Goal: Task Accomplishment & Management: Complete application form

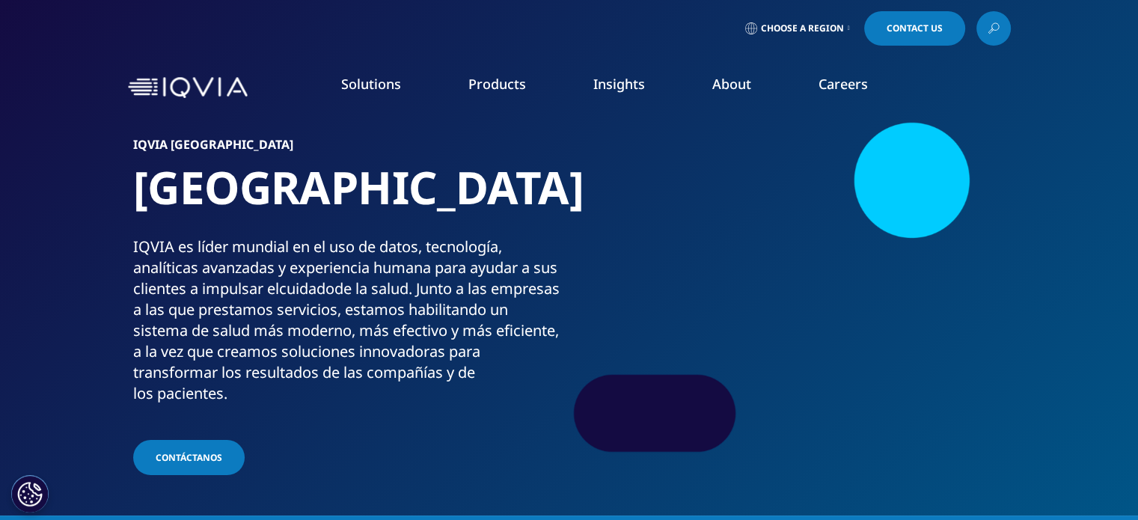
click at [844, 80] on link "Careers" at bounding box center [842, 84] width 49 height 18
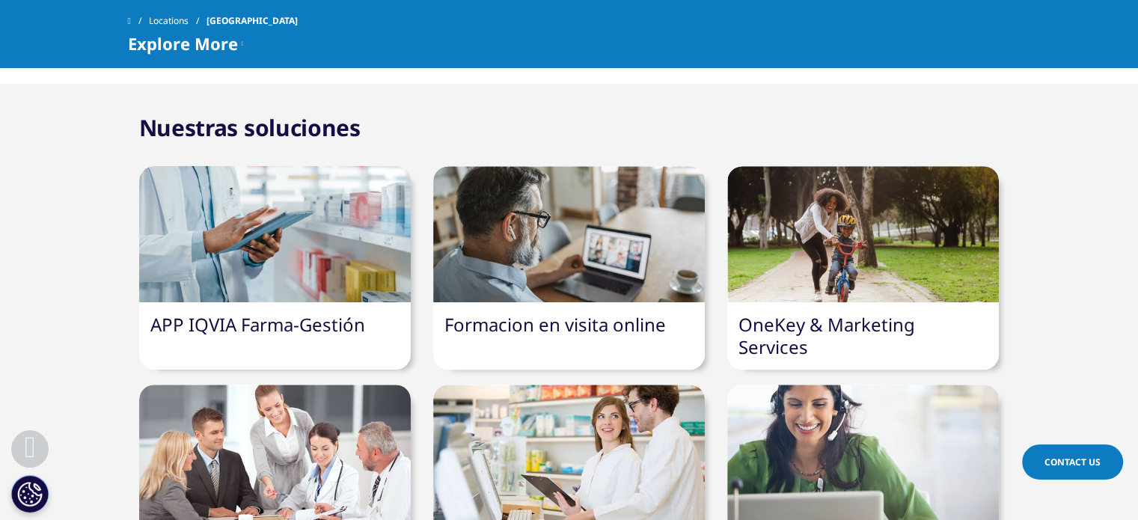
scroll to position [748, 0]
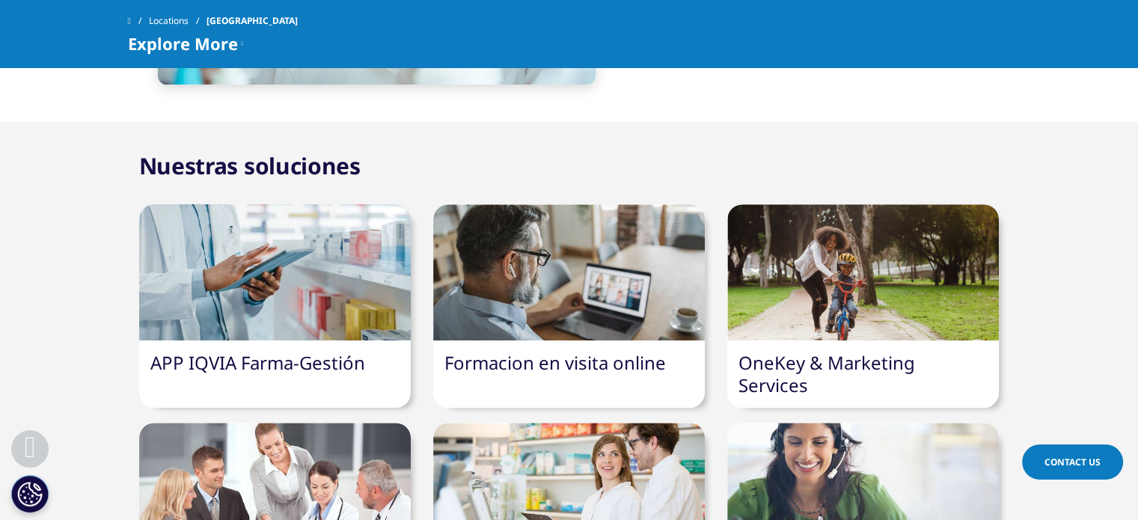
click at [604, 284] on div at bounding box center [569, 272] width 272 height 136
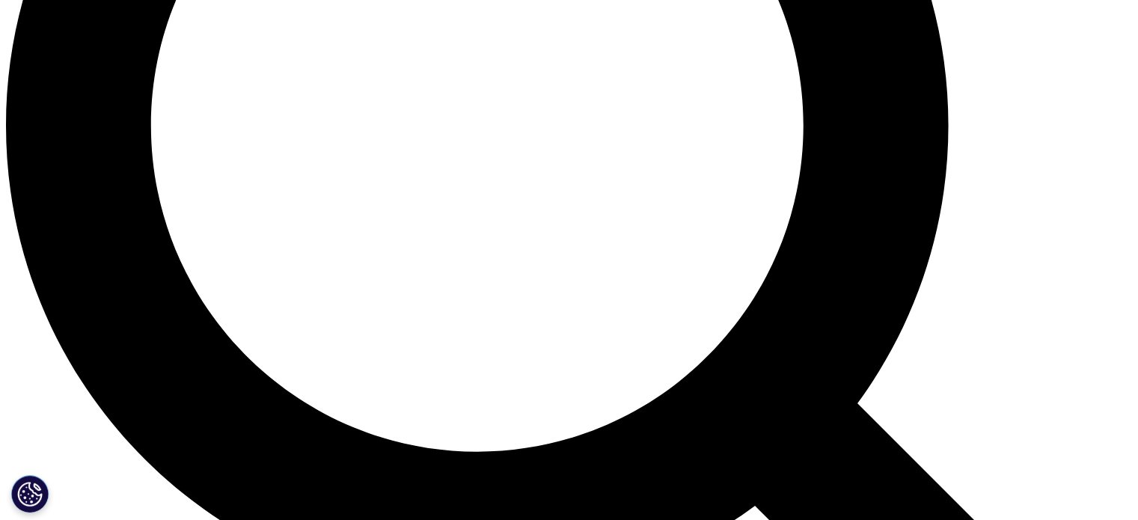
scroll to position [1272, 0]
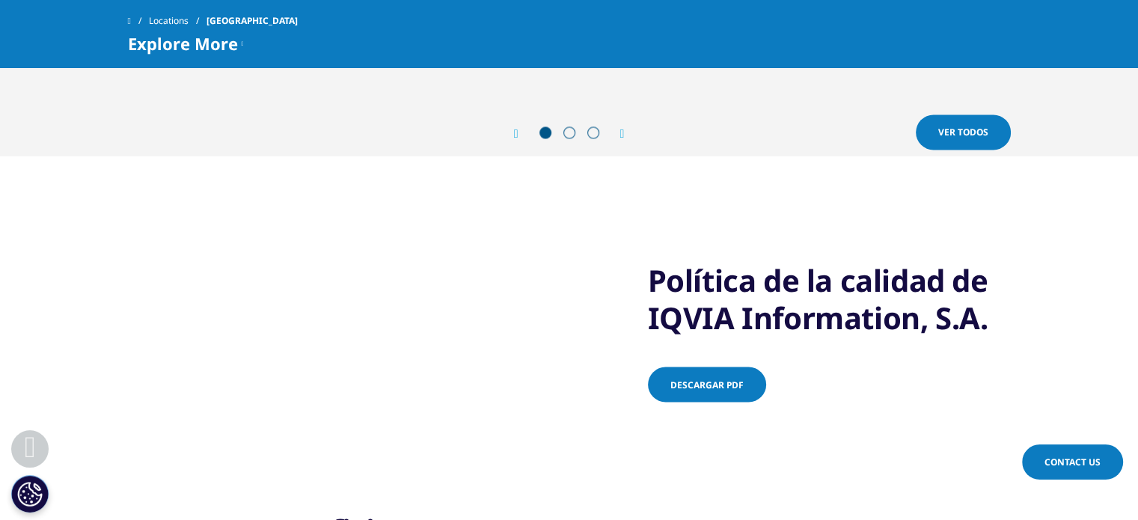
scroll to position [2469, 0]
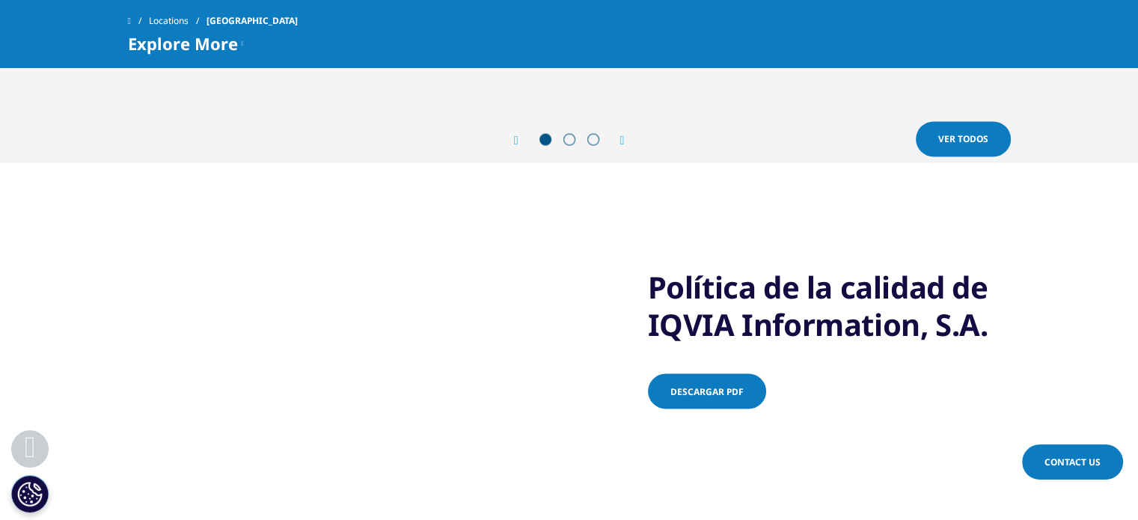
click at [985, 121] on link "Ver todos" at bounding box center [963, 138] width 95 height 35
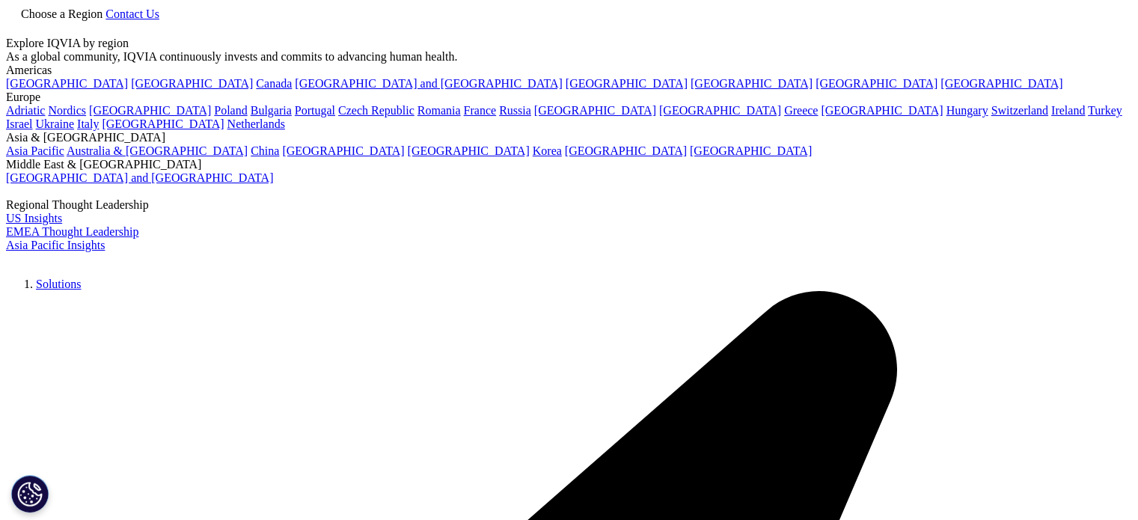
scroll to position [224, 0]
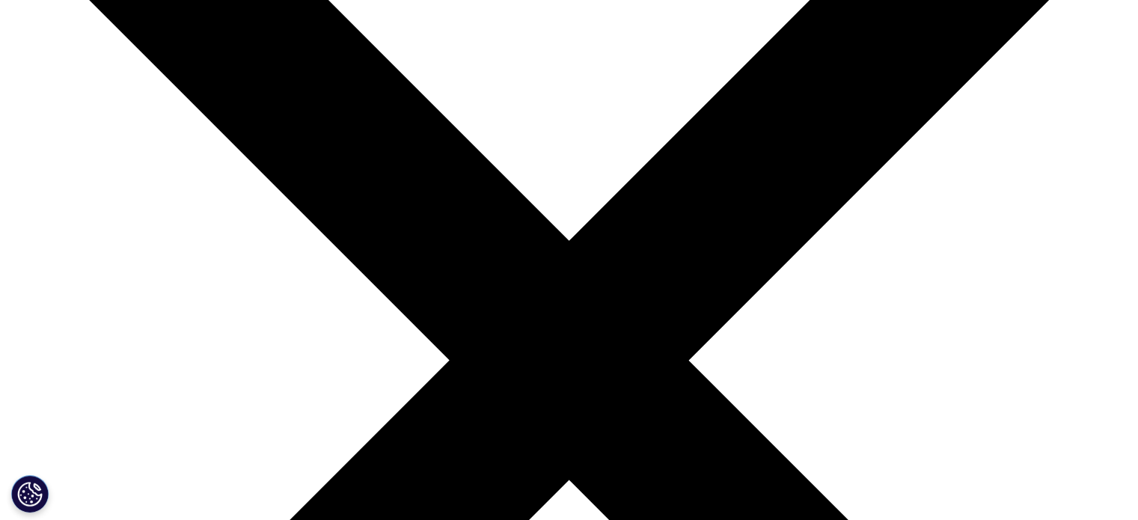
type input "visita medica"
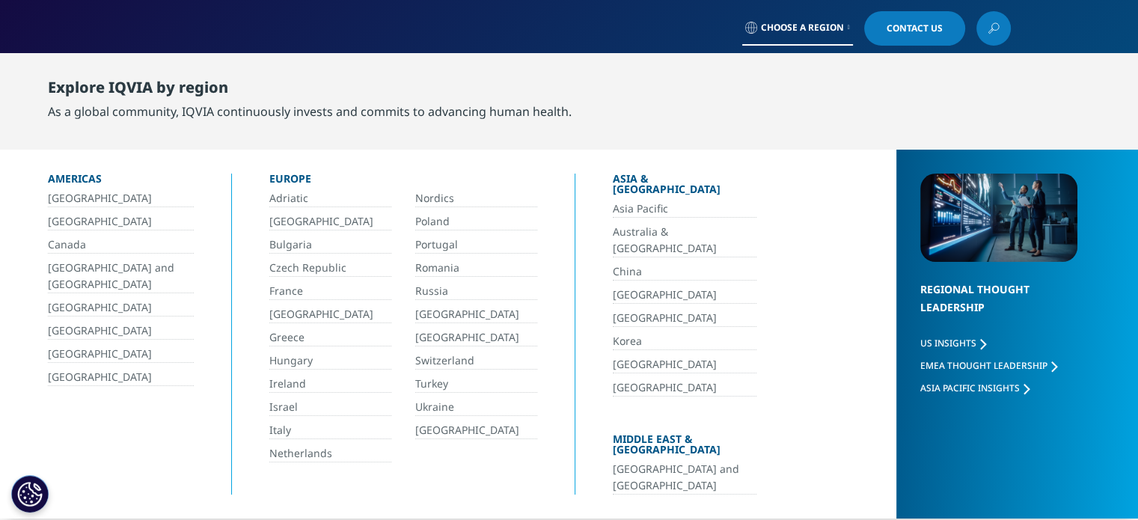
click at [431, 331] on link "[GEOGRAPHIC_DATA]" at bounding box center [476, 337] width 122 height 17
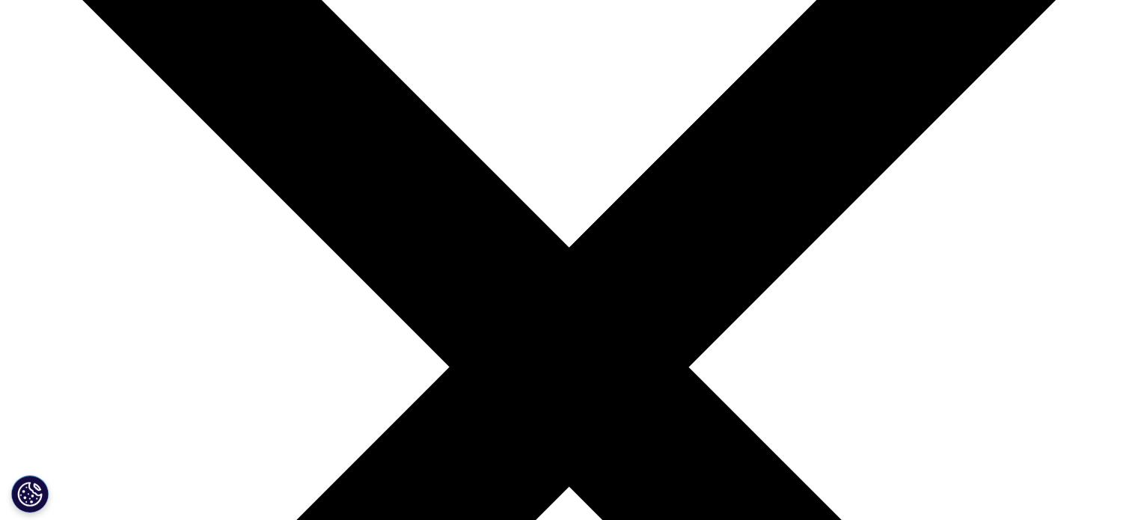
scroll to position [299, 0]
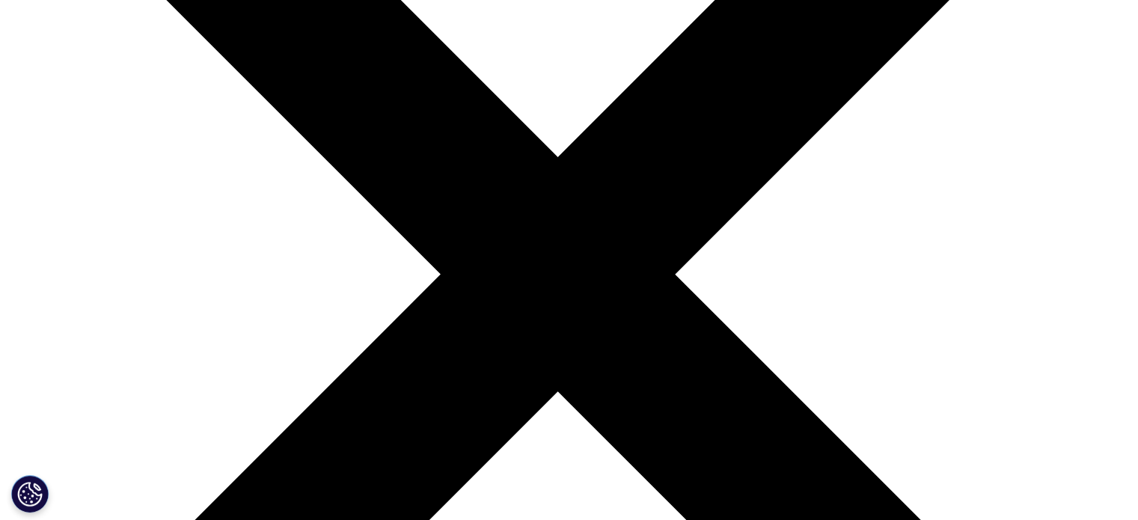
scroll to position [86, 0]
select select "Sales"
type input "Cristina"
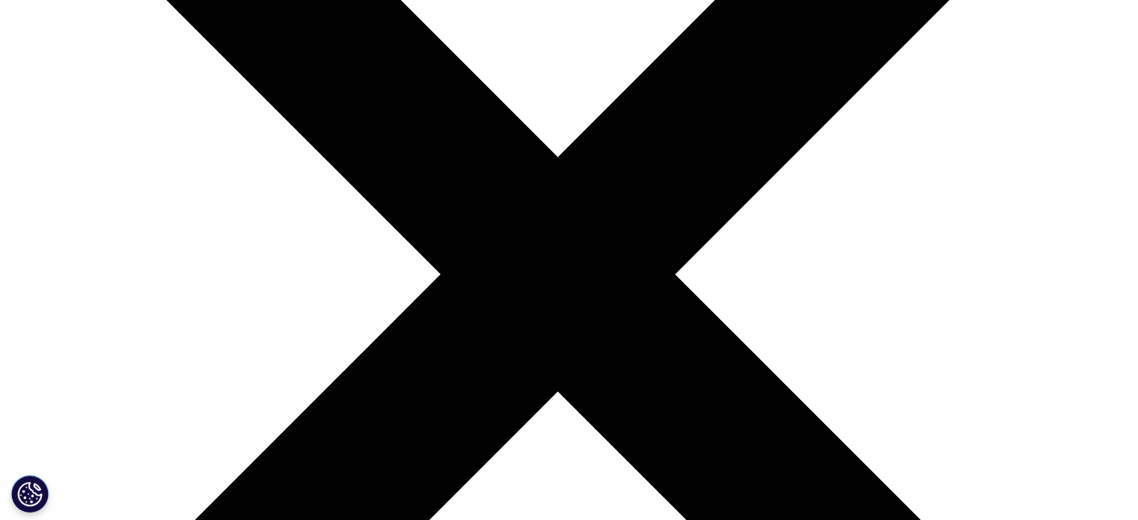
type input "Bautista Soria"
type input "cristinabslab@gmail.com"
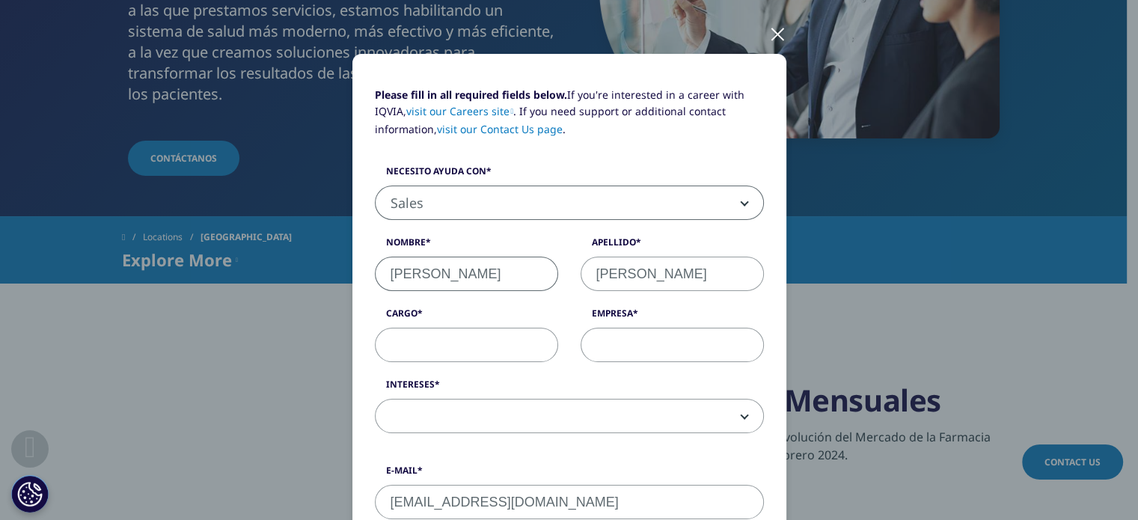
type input "640739062"
select select "Spain"
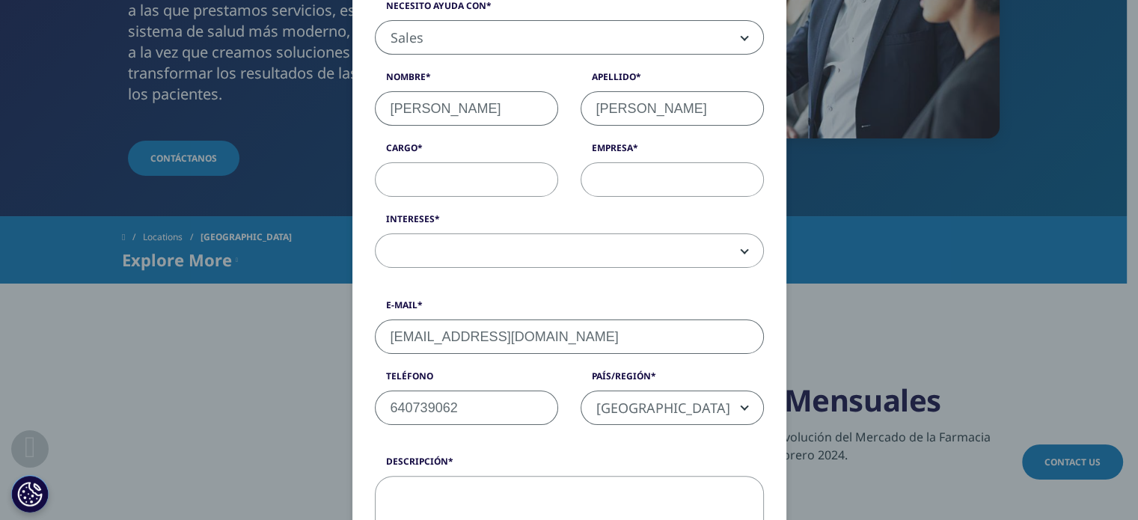
scroll to position [248, 0]
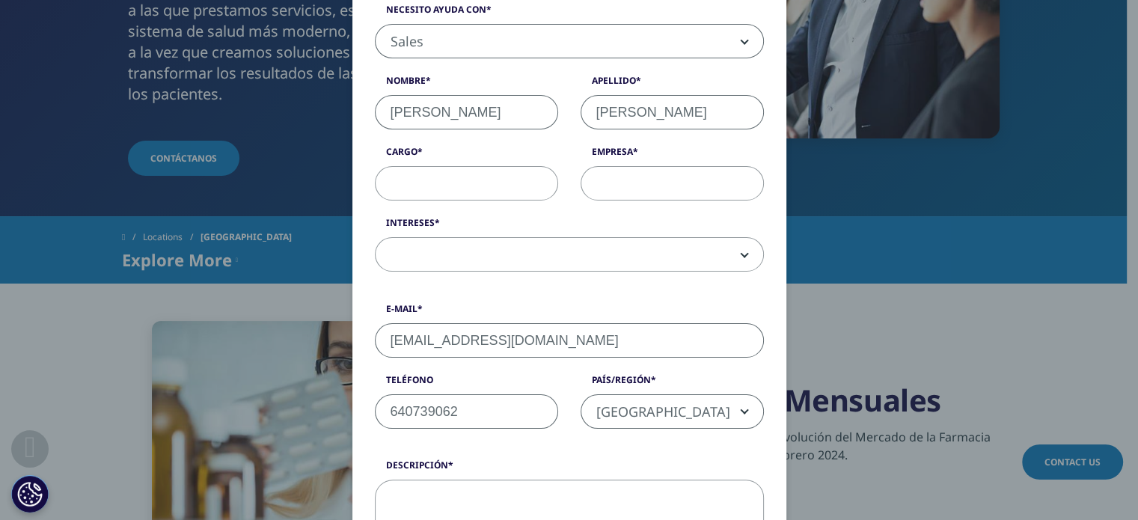
click at [489, 179] on input "Cargo" at bounding box center [466, 183] width 183 height 34
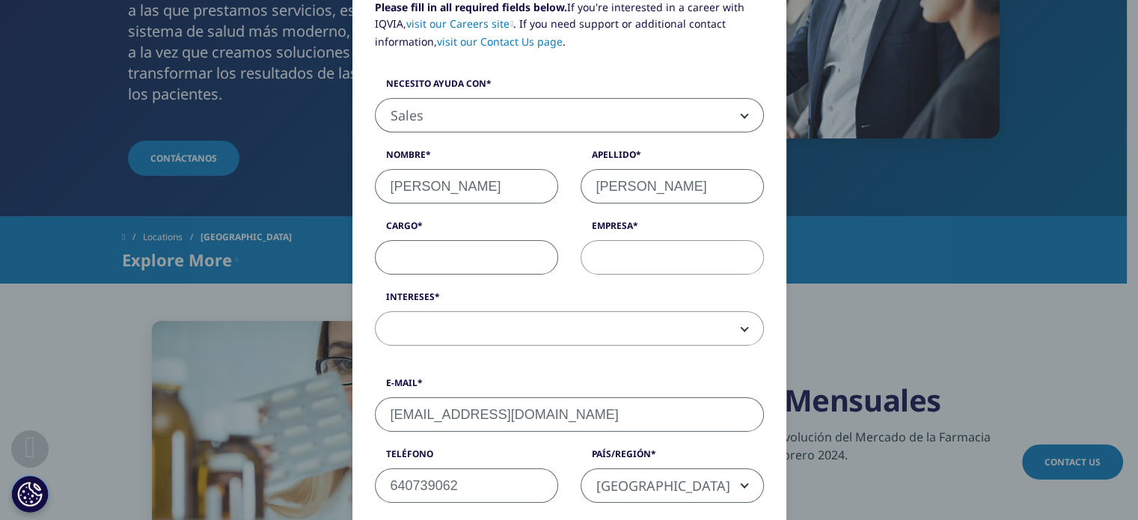
scroll to position [98, 0]
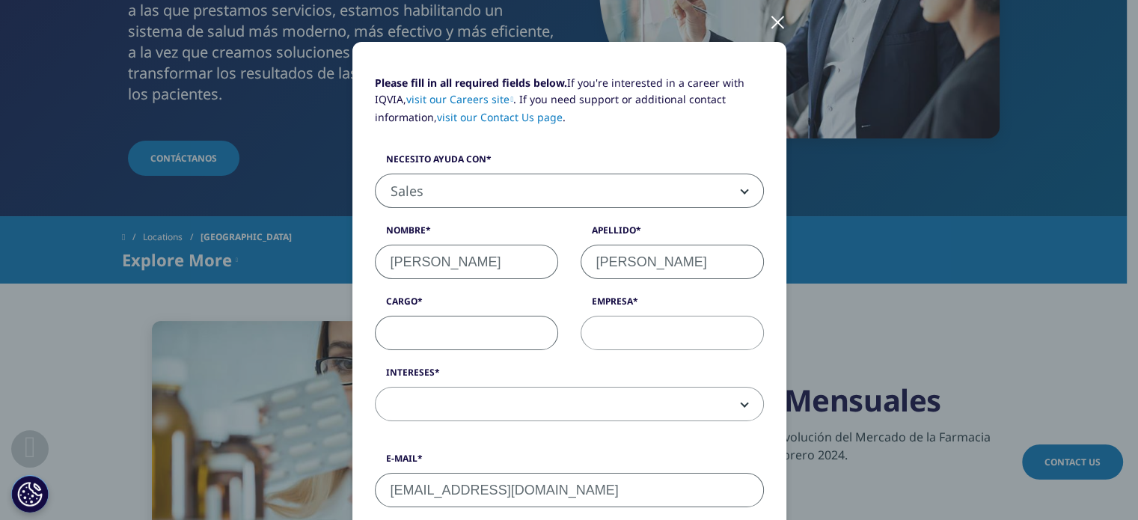
click at [486, 186] on span "Sales" at bounding box center [569, 191] width 387 height 34
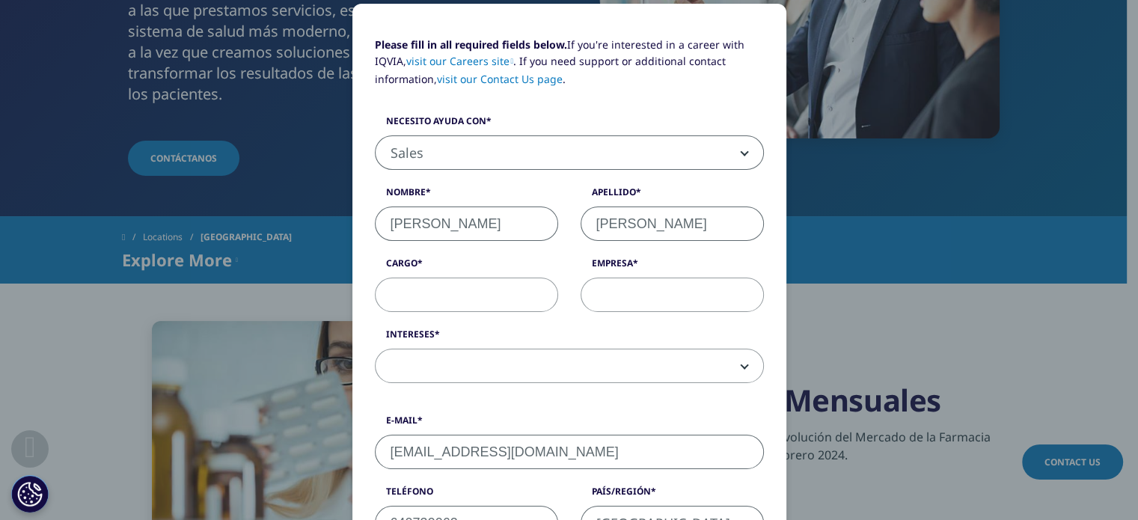
scroll to position [173, 0]
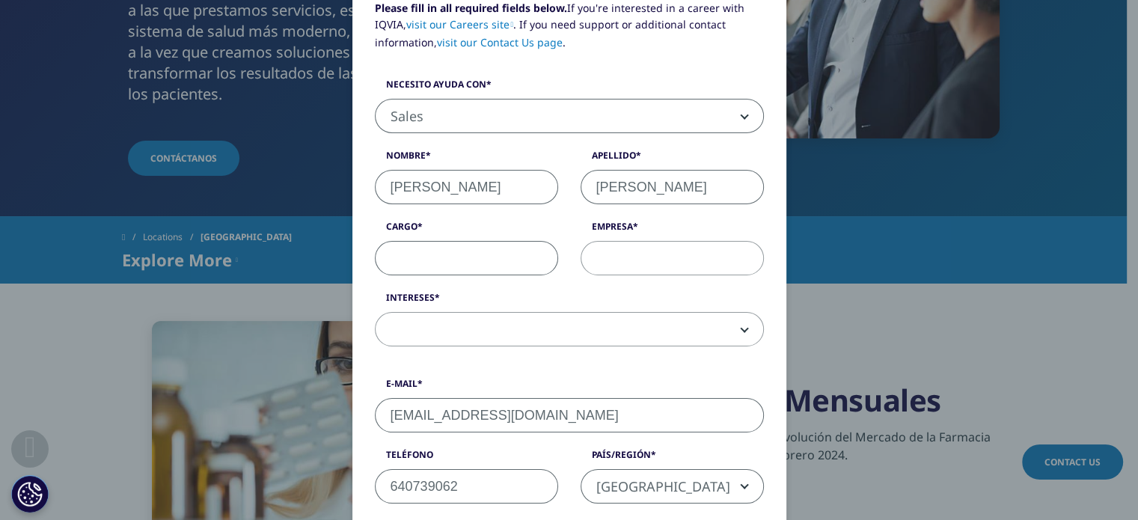
click at [469, 257] on input "Cargo" at bounding box center [466, 258] width 183 height 34
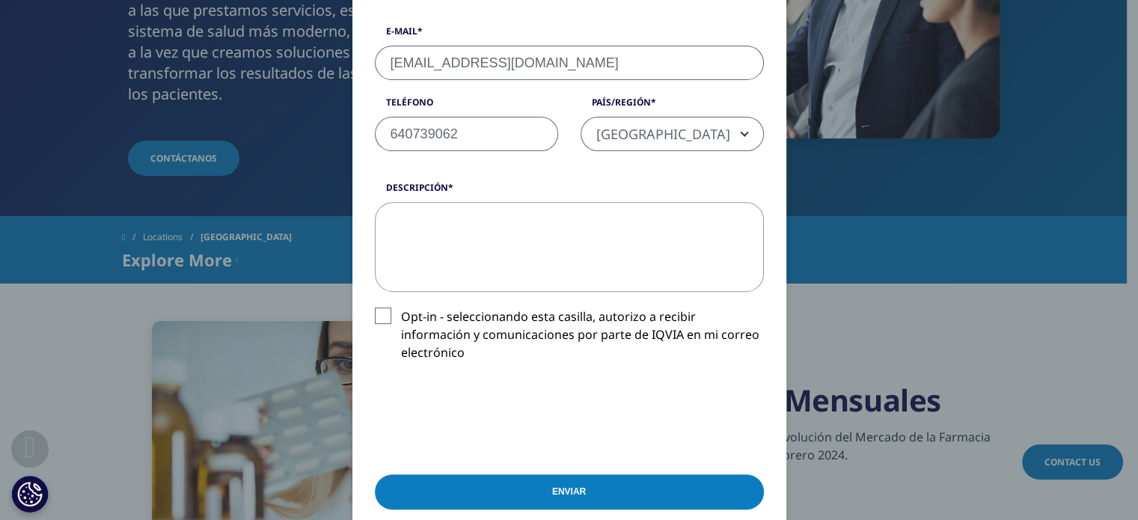
scroll to position [547, 0]
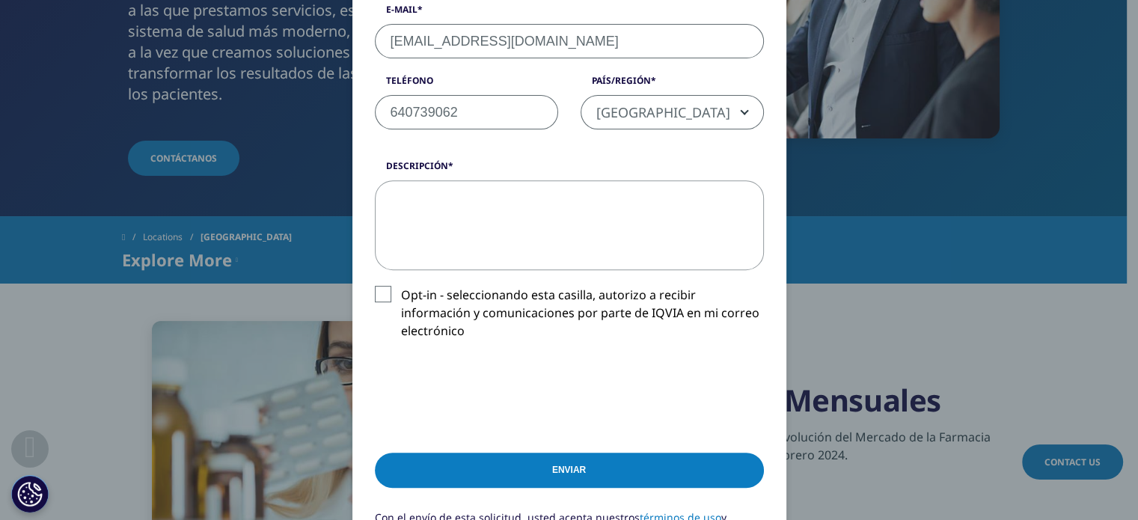
click at [389, 295] on label "Opt-in - seleccionando esta casilla, autorizo a recibir información y comunicac…" at bounding box center [569, 317] width 389 height 62
click at [401, 286] on input "Opt-in - seleccionando esta casilla, autorizo a recibir información y comunicac…" at bounding box center [401, 286] width 0 height 0
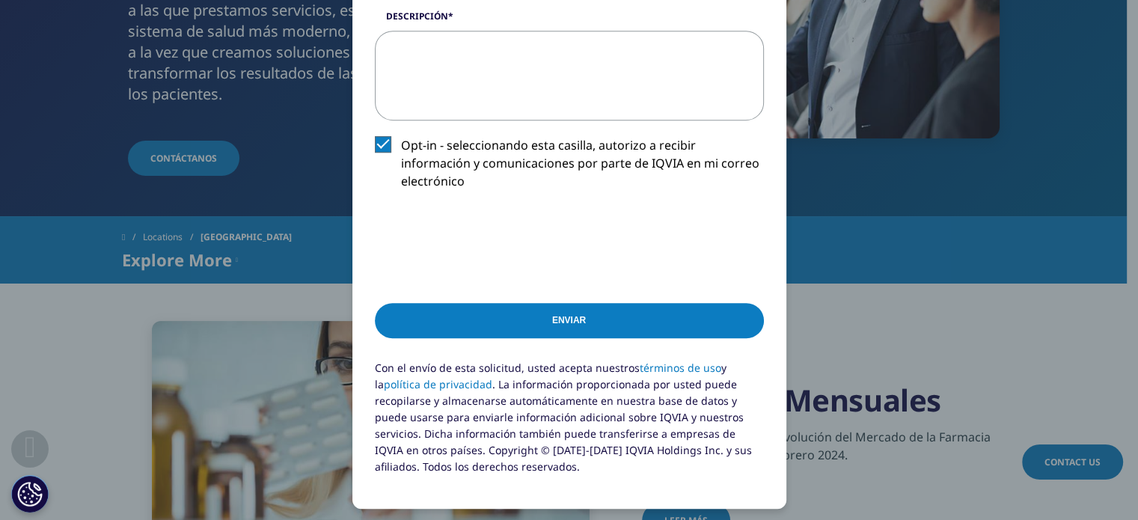
click at [524, 312] on input "Enviar" at bounding box center [569, 320] width 389 height 35
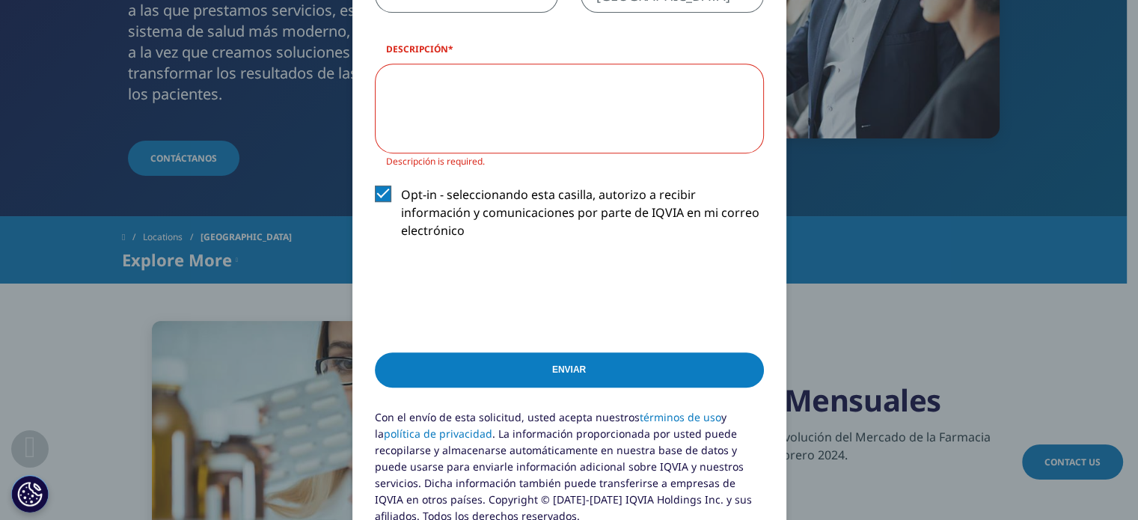
scroll to position [170, 0]
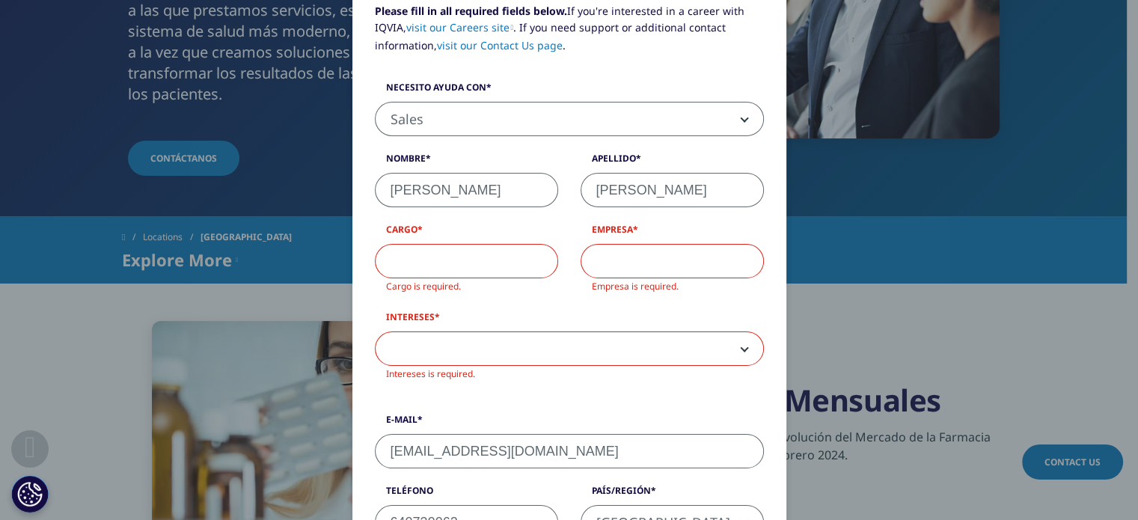
click at [502, 248] on input "Cargo" at bounding box center [466, 261] width 183 height 34
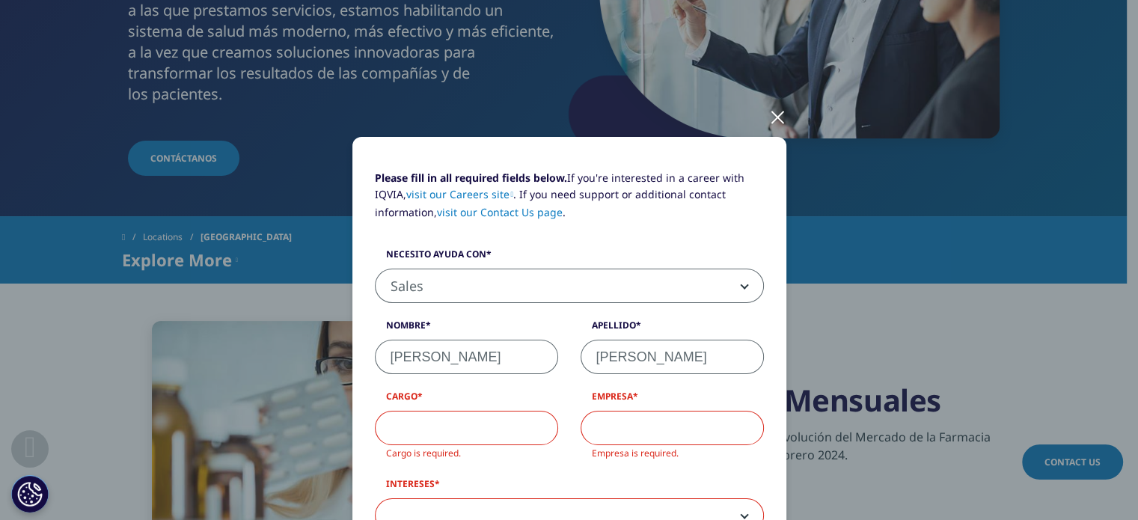
scroll to position [0, 0]
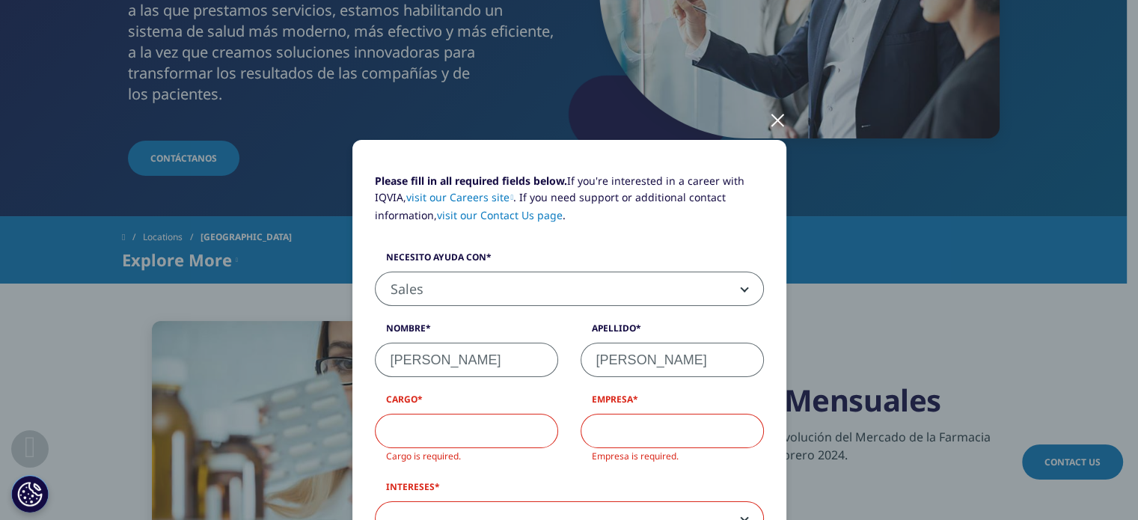
click at [770, 114] on div at bounding box center [777, 119] width 17 height 41
